Goal: Task Accomplishment & Management: Manage account settings

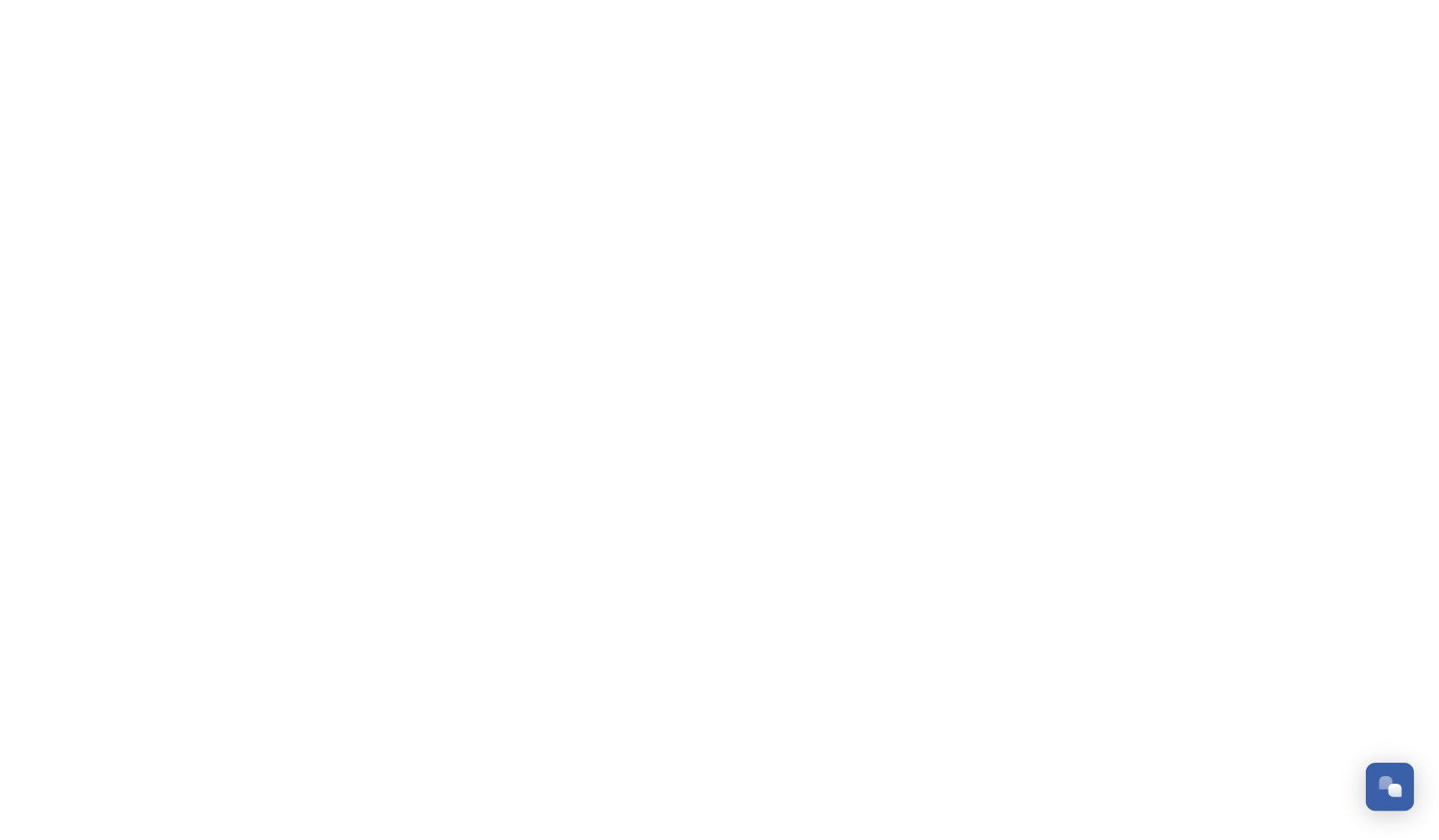
scroll to position [248, 0]
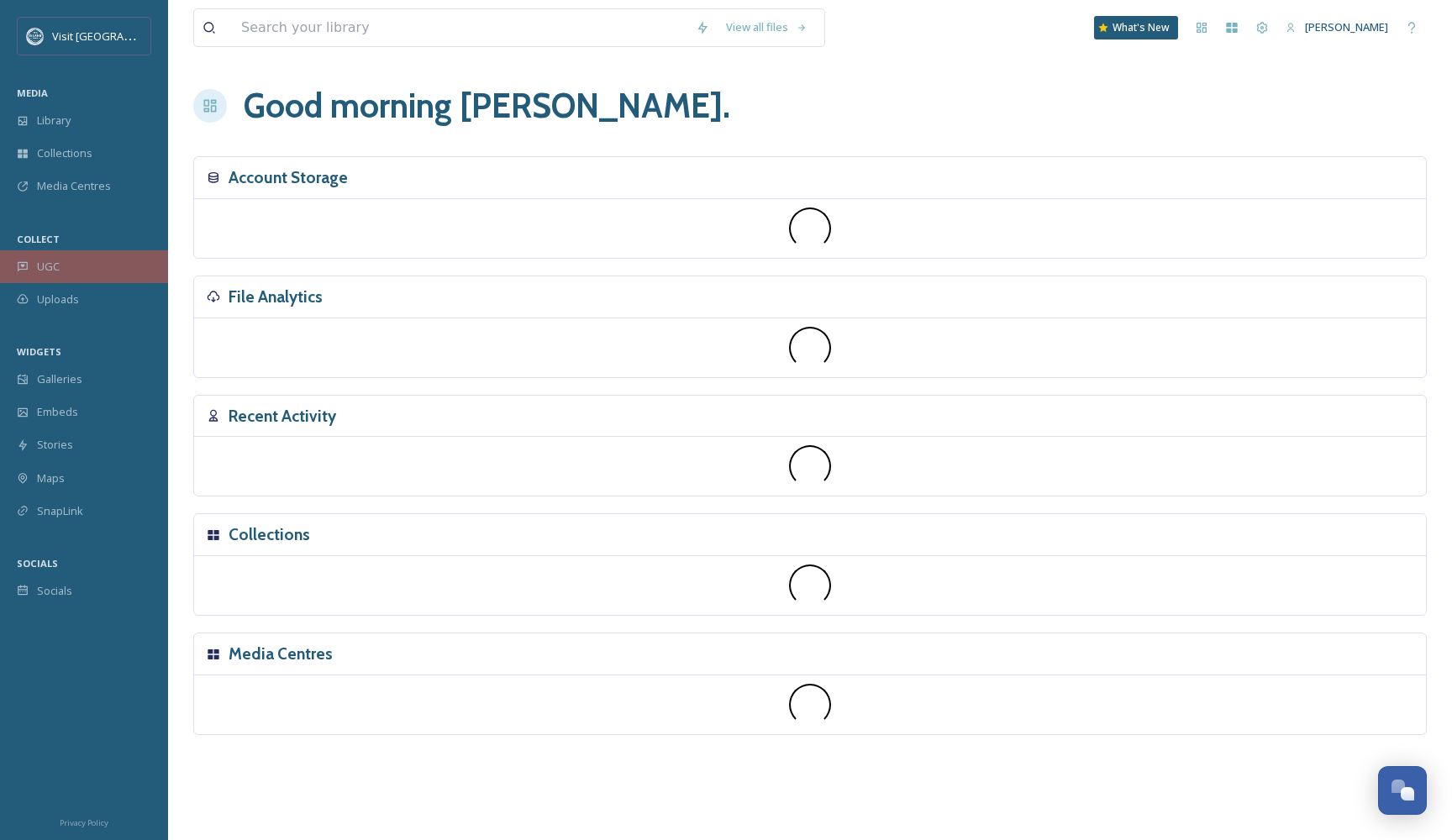
click at [37, 268] on span "UGC" at bounding box center [49, 266] width 23 height 16
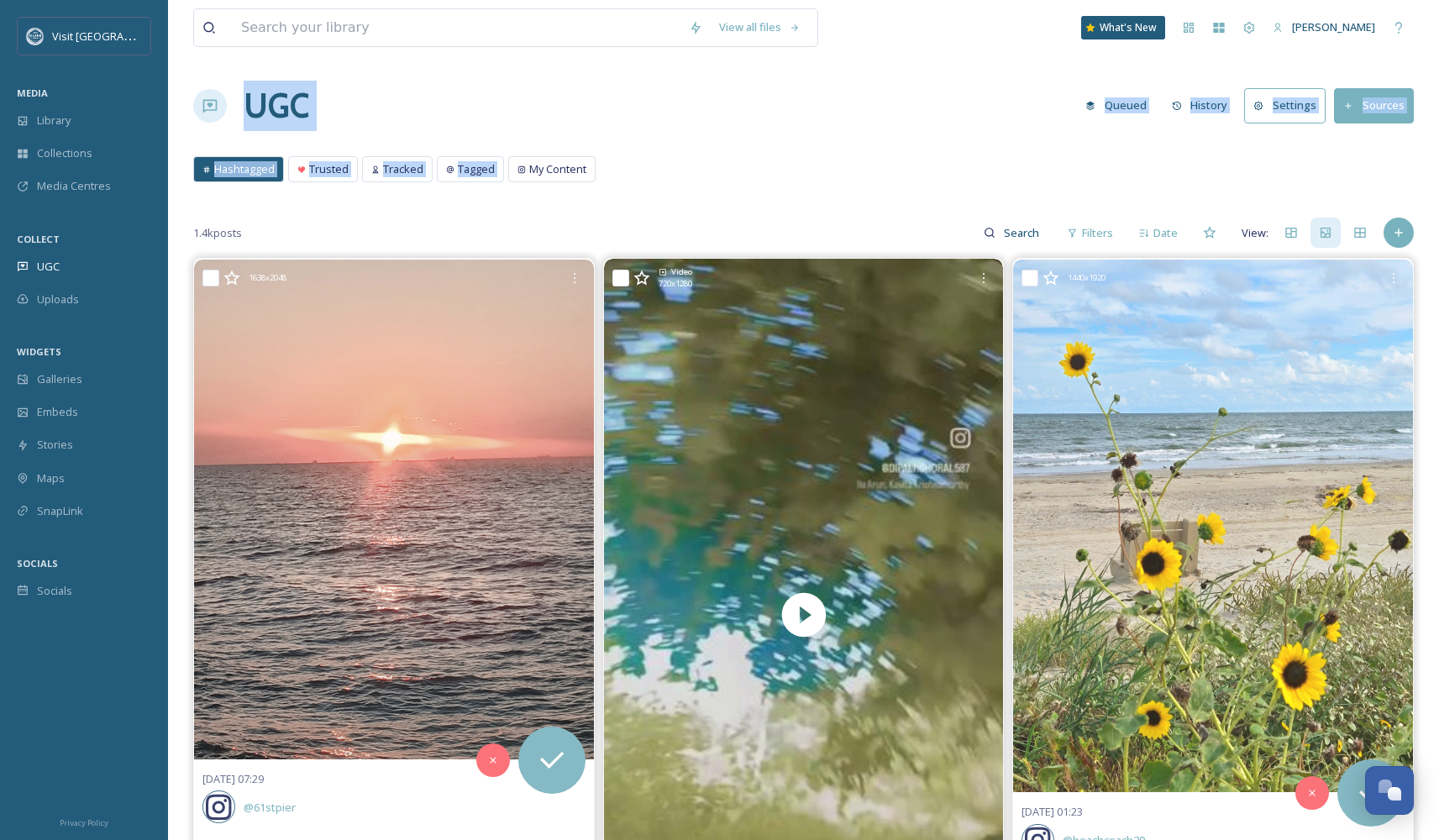
drag, startPoint x: 1437, startPoint y: 58, endPoint x: 1450, endPoint y: 150, distance: 92.9
click at [1370, 38] on div "[PERSON_NAME]" at bounding box center [1324, 28] width 120 height 33
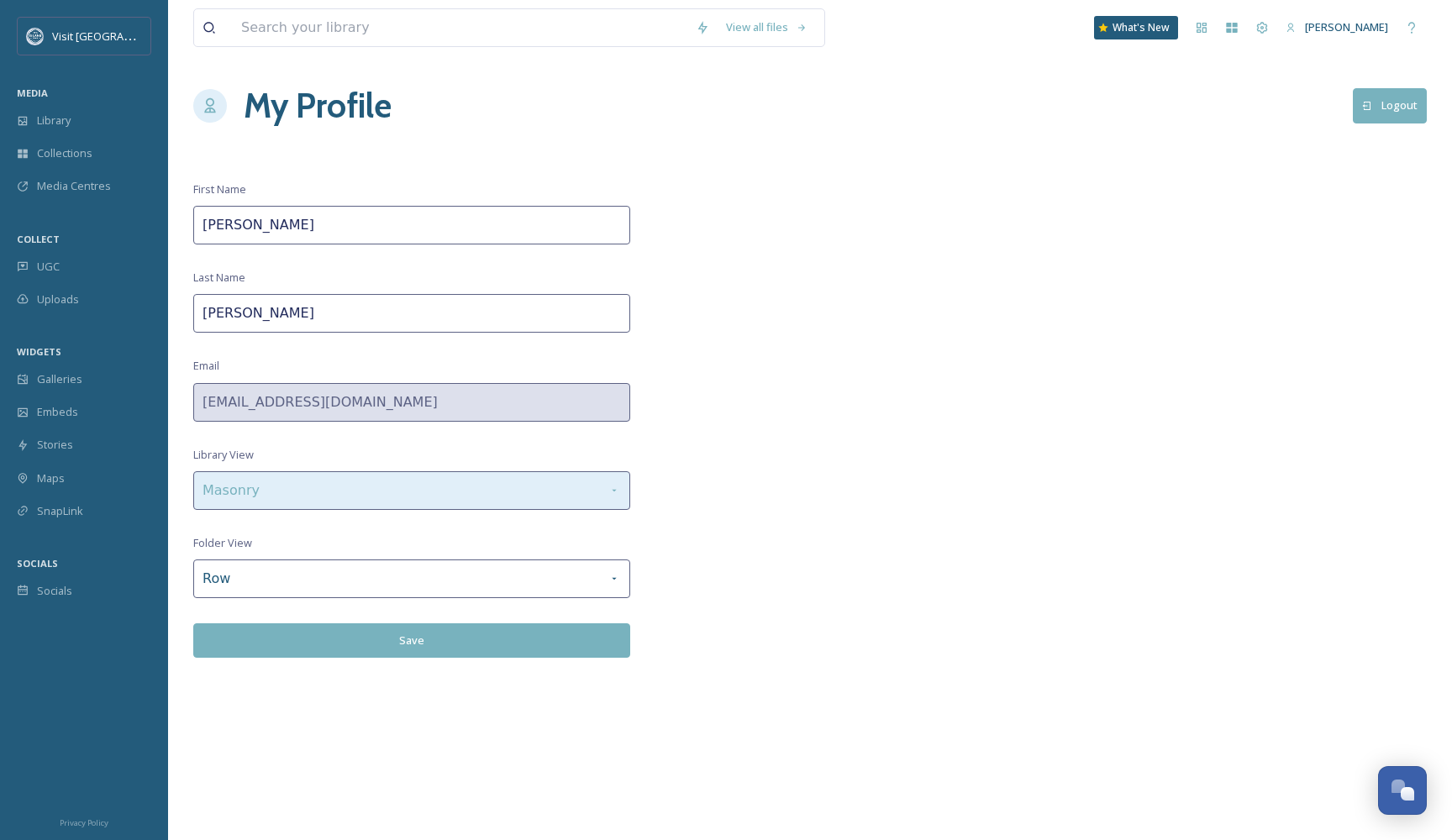
click at [341, 484] on div "Masonry" at bounding box center [412, 491] width 437 height 39
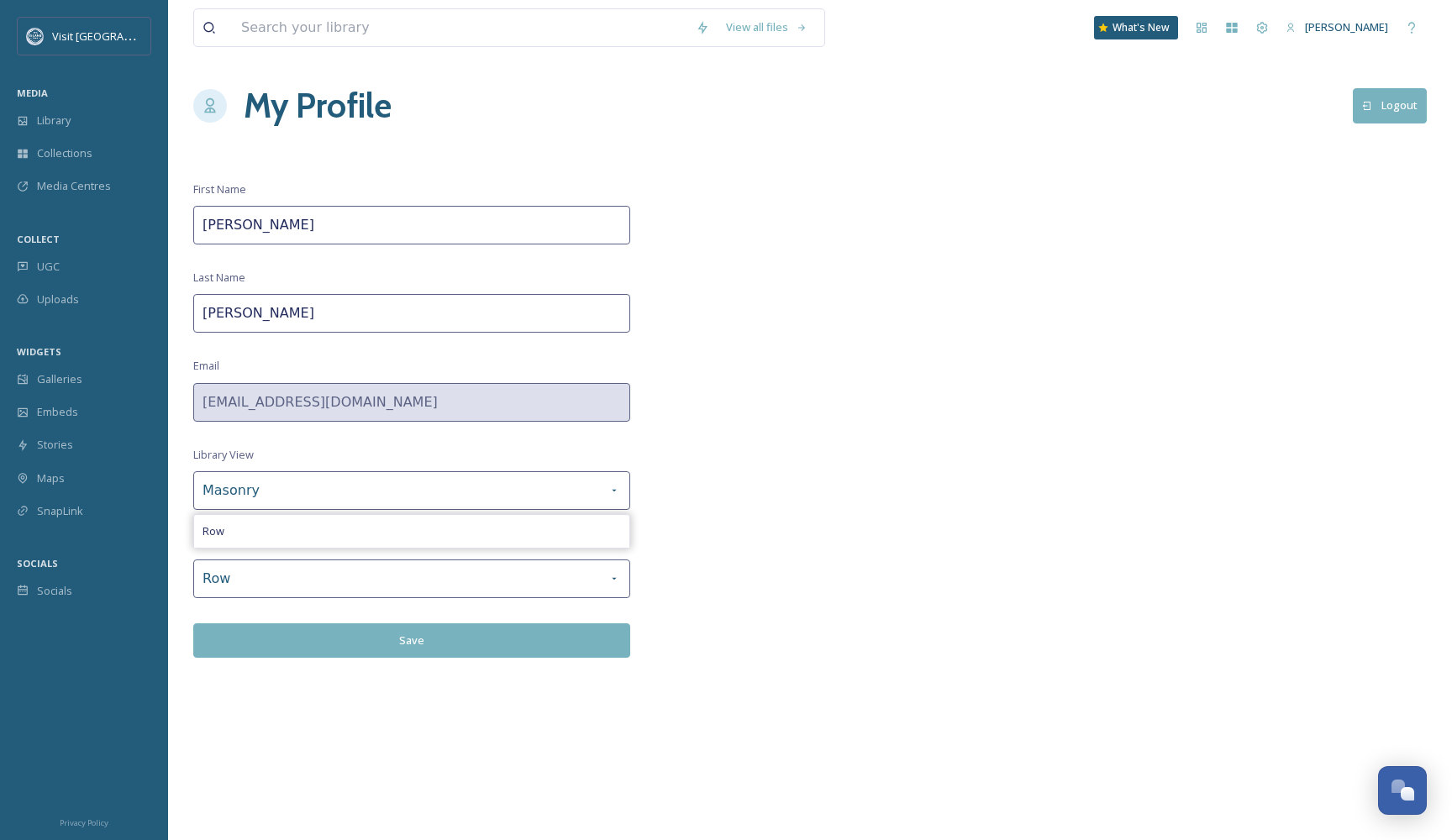
click at [1048, 348] on div "View all files What's New [PERSON_NAME] My Profile Logout First Name [PERSON_NA…" at bounding box center [810, 420] width 1285 height 840
click at [82, 18] on div "Visit [GEOGRAPHIC_DATA]" at bounding box center [83, 36] width 134 height 39
click at [80, 18] on div "Visit [GEOGRAPHIC_DATA]" at bounding box center [83, 36] width 134 height 39
click at [69, 36] on span "Visit [GEOGRAPHIC_DATA]" at bounding box center [117, 36] width 130 height 16
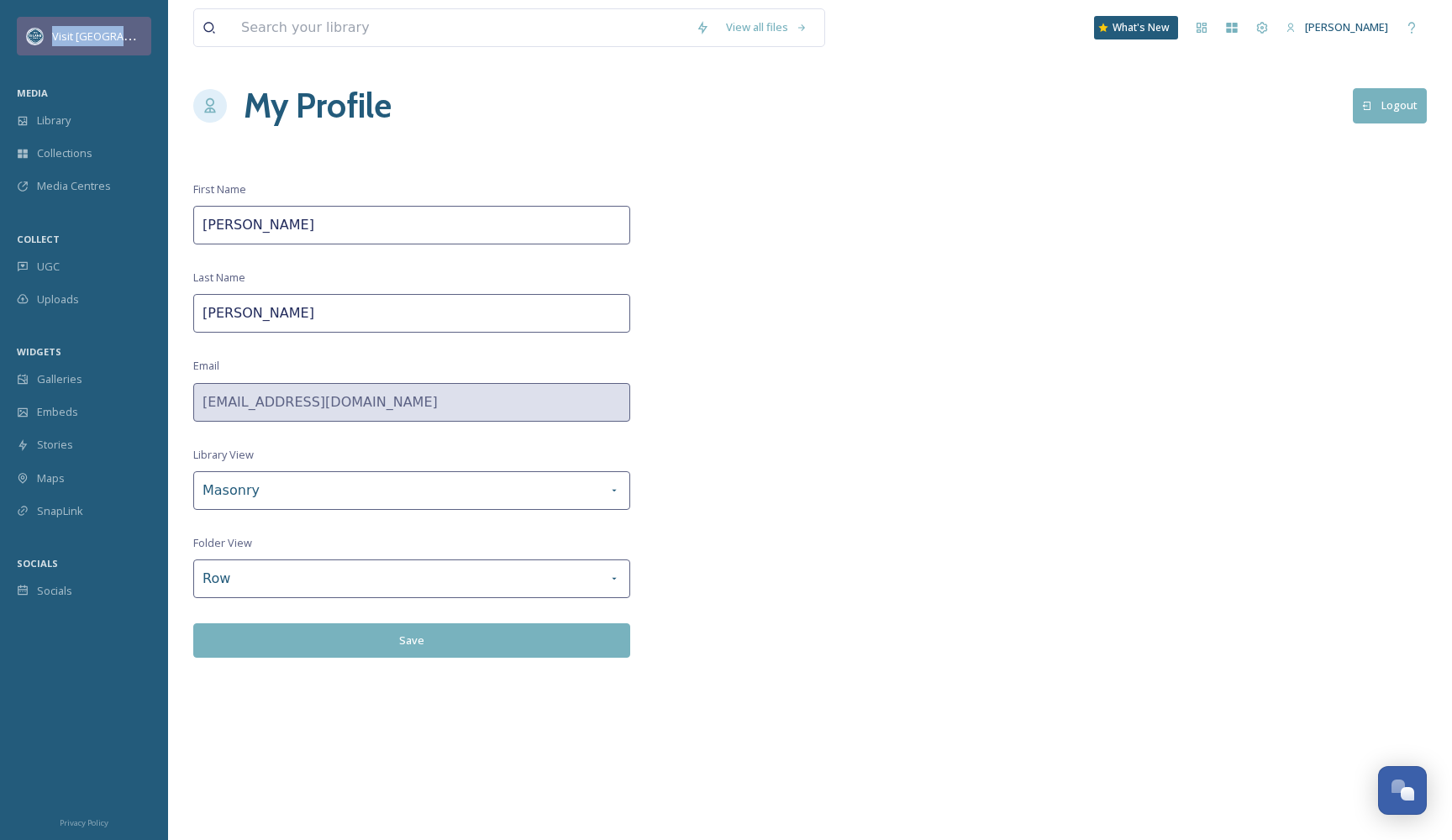
click at [69, 36] on span "Visit [GEOGRAPHIC_DATA]" at bounding box center [117, 36] width 130 height 16
click at [82, 41] on span "Visit [GEOGRAPHIC_DATA]" at bounding box center [117, 36] width 130 height 16
click at [1348, 29] on span "[PERSON_NAME]" at bounding box center [1347, 26] width 83 height 15
click at [1276, 23] on div "Team Settings" at bounding box center [1262, 28] width 30 height 30
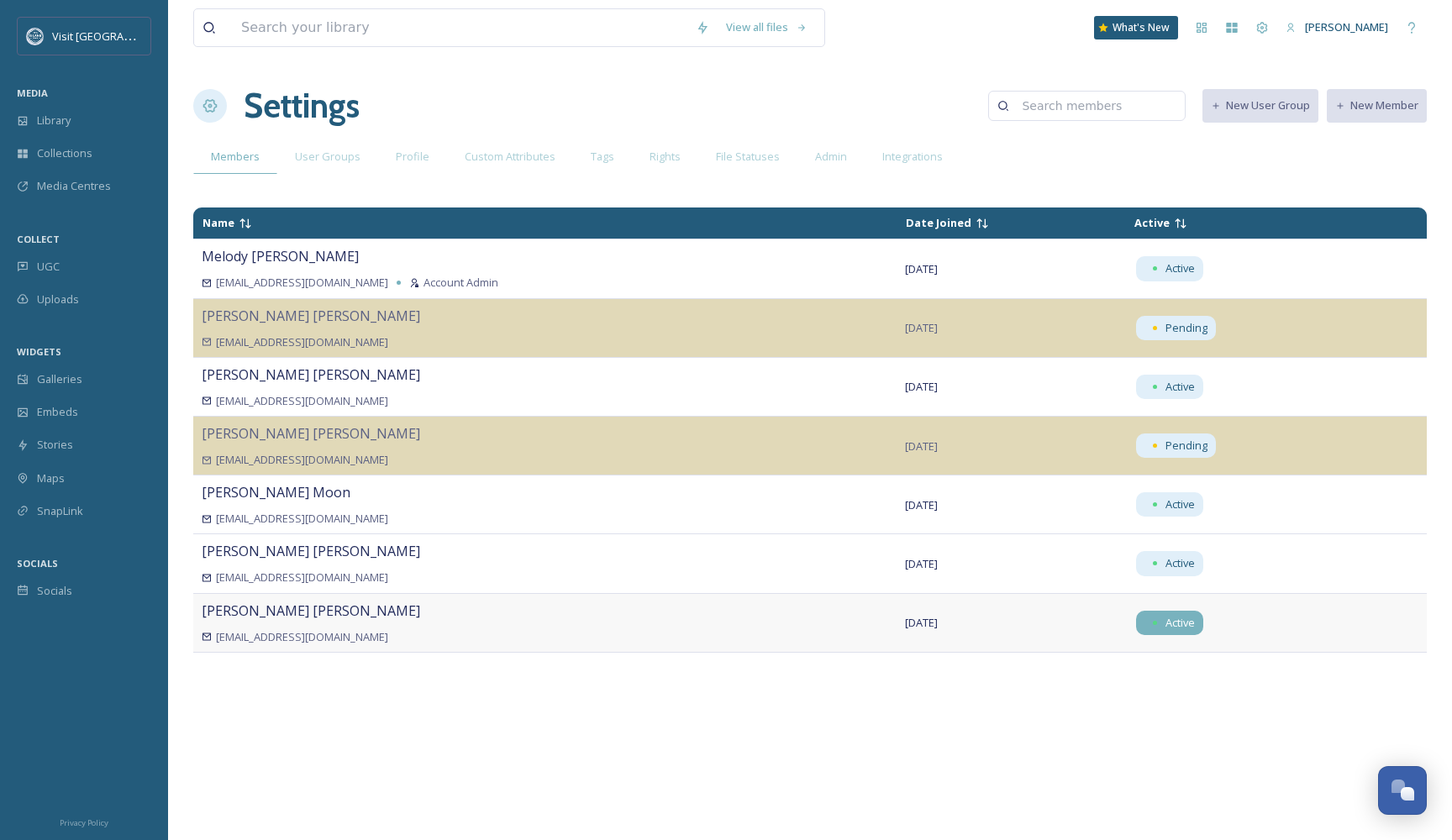
click at [1141, 628] on div "Active" at bounding box center [1170, 622] width 68 height 24
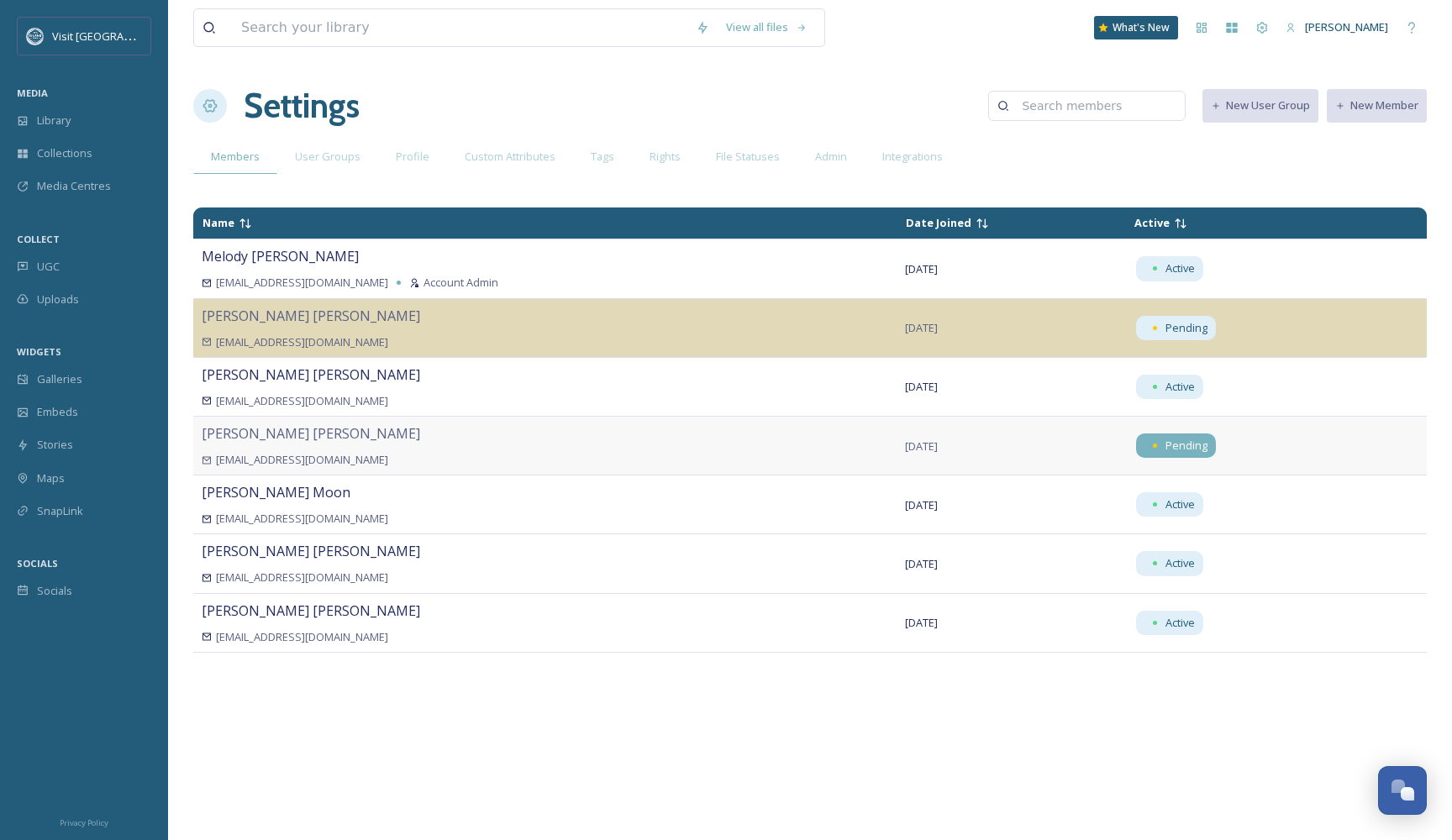
click at [1147, 449] on div "Pending" at bounding box center [1176, 446] width 80 height 24
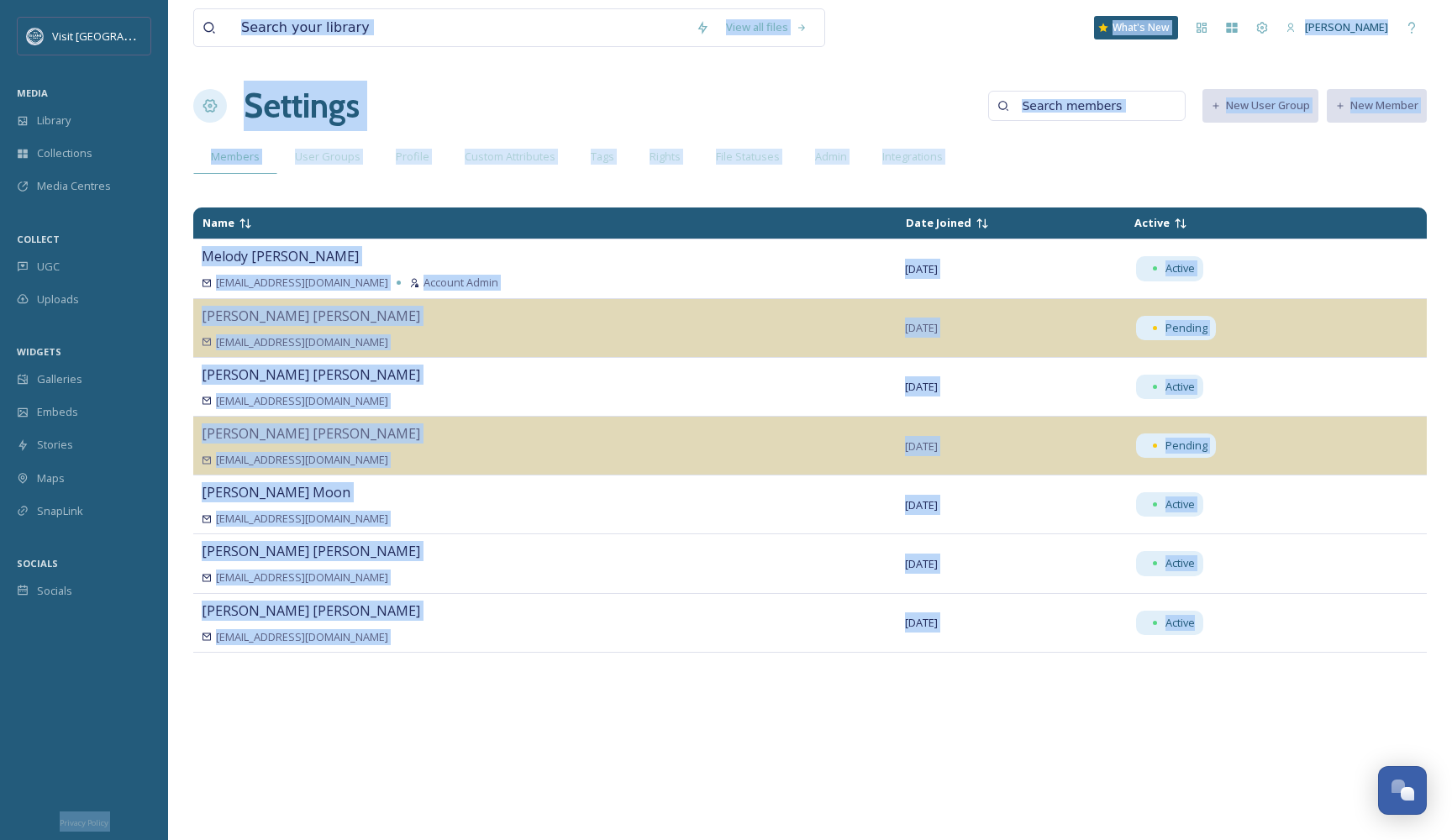
drag, startPoint x: 821, startPoint y: 777, endPoint x: 151, endPoint y: 621, distance: 687.9
click at [151, 621] on div "Visit Galveston MEDIA Library Collections Media Centres COLLECT UGC Uploads WID…" at bounding box center [726, 420] width 1452 height 840
click at [62, 266] on div "UGC" at bounding box center [84, 267] width 168 height 33
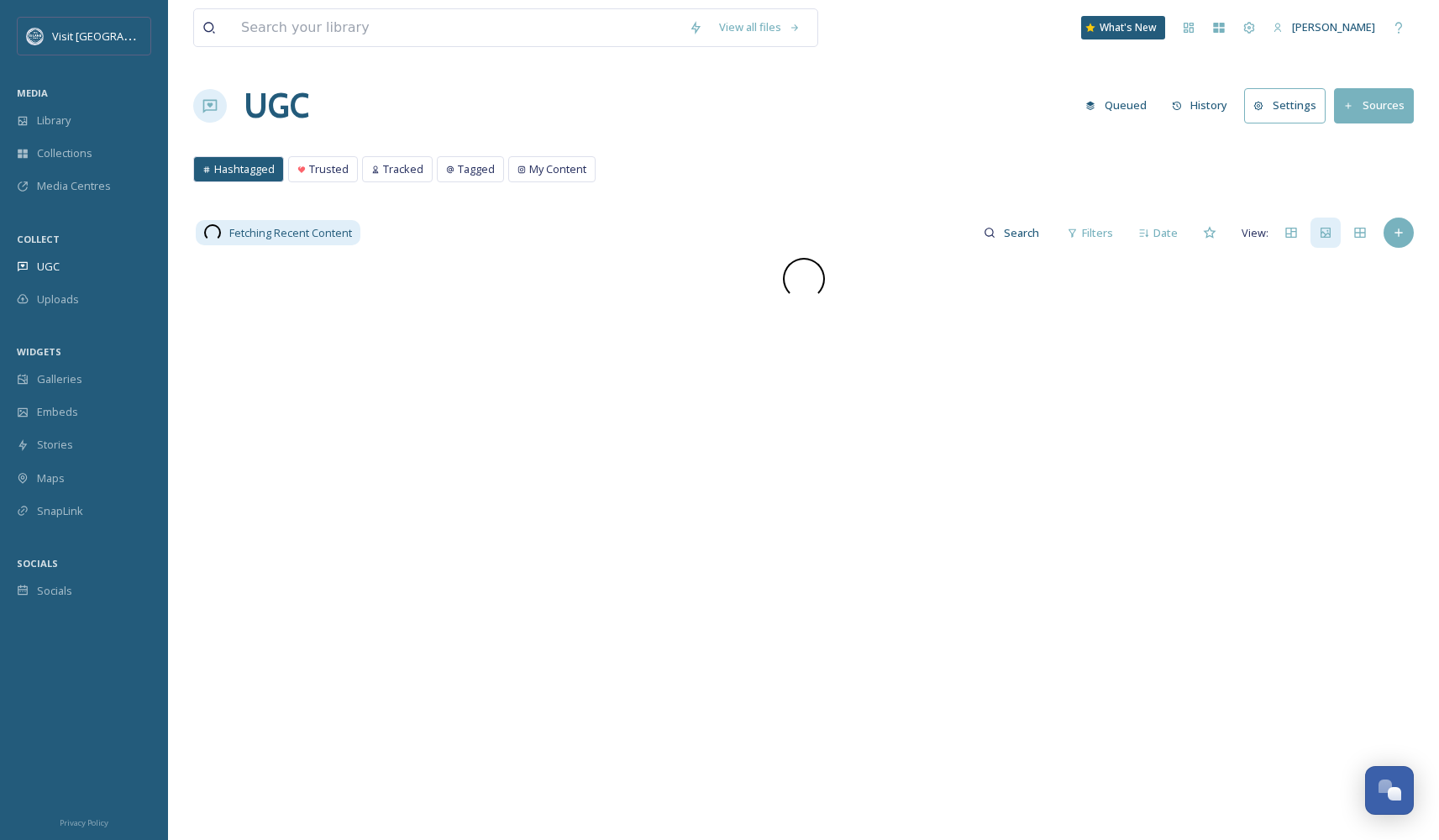
click at [1335, 284] on div at bounding box center [804, 278] width 1221 height 42
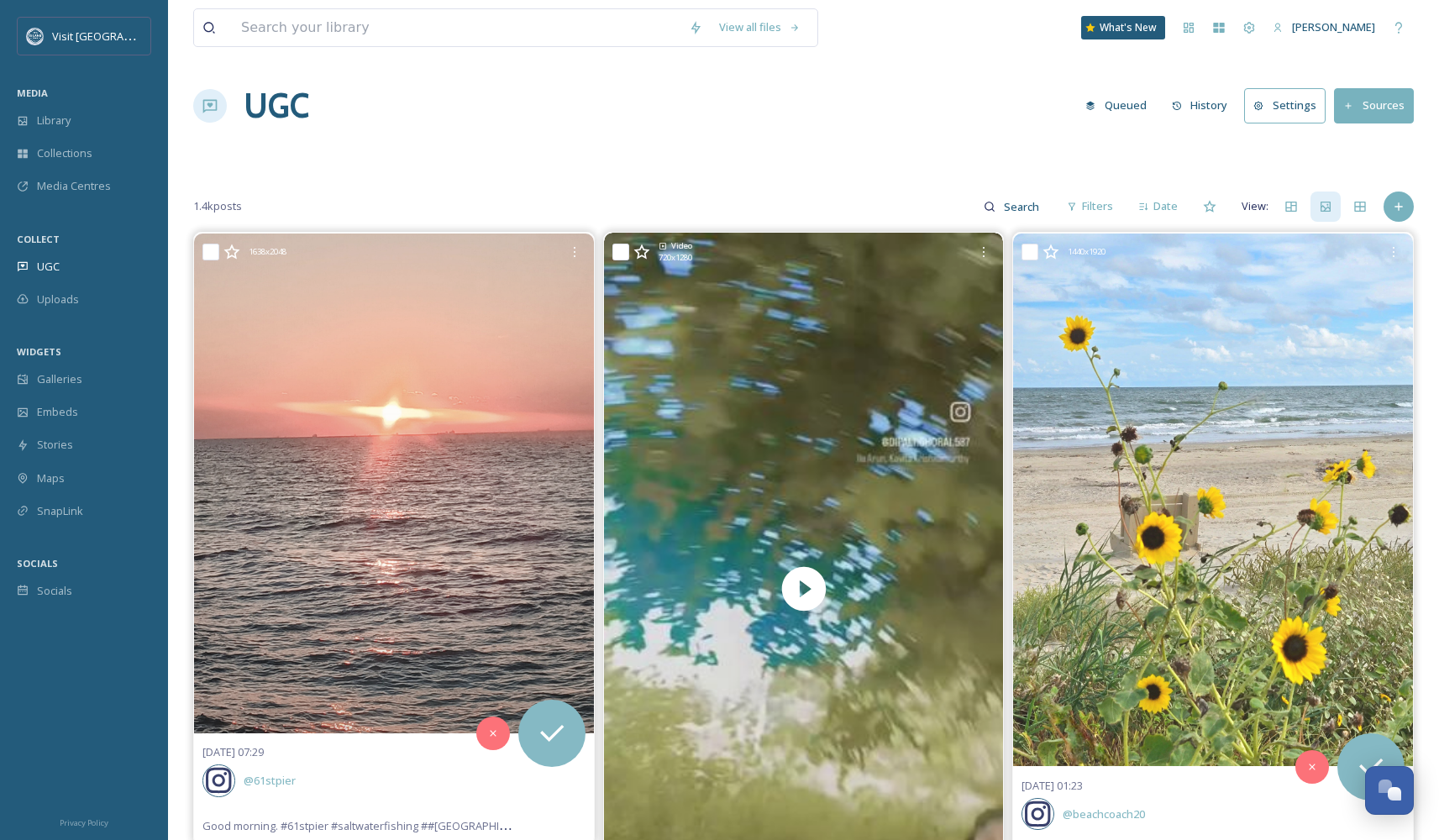
scroll to position [248, 0]
